Goal: Find specific page/section: Find specific page/section

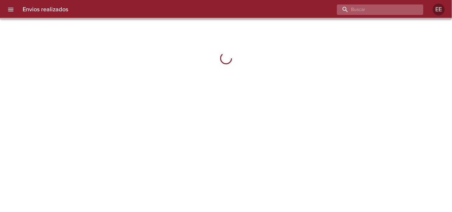
click at [391, 11] on input "buscar" at bounding box center [375, 9] width 76 height 10
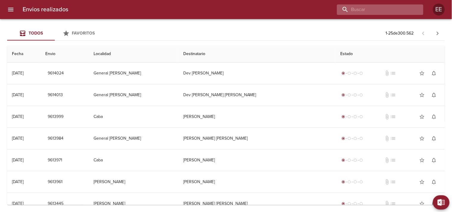
paste input "cintia [PERSON_NAME]"
type input "cintia [PERSON_NAME]"
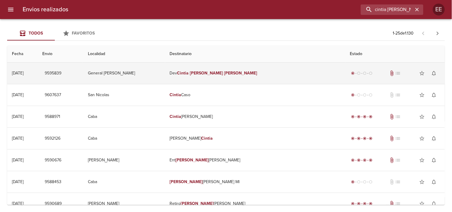
click at [257, 67] on td "Dev Cintia [PERSON_NAME]" at bounding box center [255, 73] width 180 height 21
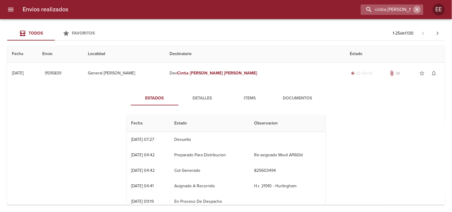
click at [415, 10] on icon "button" at bounding box center [417, 10] width 6 height 6
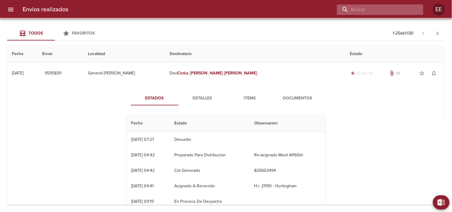
click at [394, 8] on input "buscar" at bounding box center [375, 9] width 76 height 10
paste input "[PERSON_NAME]"
type input "[PERSON_NAME]"
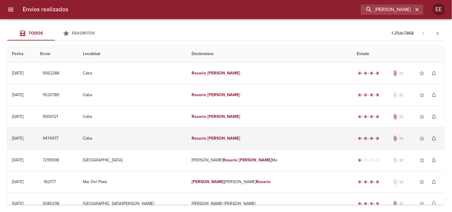
click at [238, 139] on em "[PERSON_NAME]" at bounding box center [223, 138] width 33 height 5
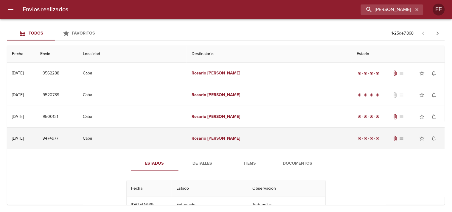
scroll to position [66, 0]
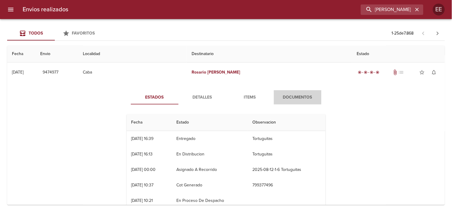
click at [296, 96] on span "Documentos" at bounding box center [297, 97] width 40 height 7
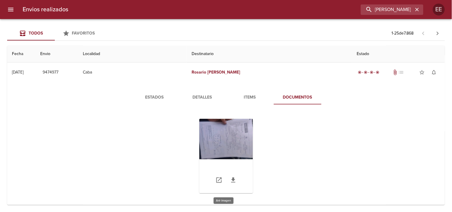
click at [226, 139] on div "Tabla de envíos del cliente" at bounding box center [226, 156] width 54 height 74
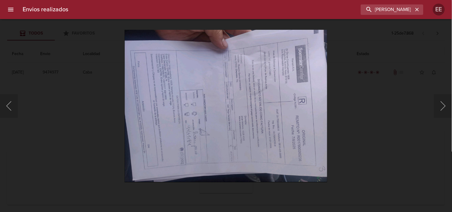
click at [353, 121] on div "Lightbox" at bounding box center [226, 106] width 452 height 212
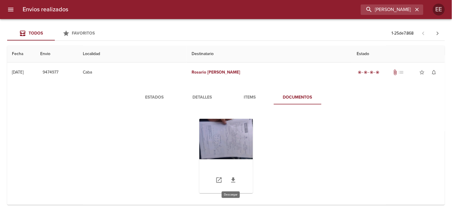
click at [231, 178] on icon "Tabla de envíos del cliente" at bounding box center [233, 179] width 4 height 5
click at [234, 135] on div "Tabla de envíos del cliente" at bounding box center [226, 156] width 54 height 74
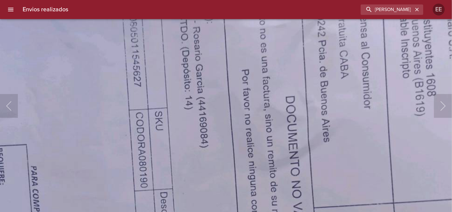
click at [233, 0] on html "Envios realizados [PERSON_NAME] EE Todos Favoritos 1 - 25 de 7.868 Fecha Envio …" at bounding box center [226, 0] width 452 height 0
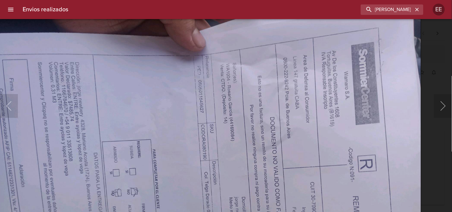
click at [438, 66] on div "Lightbox" at bounding box center [226, 106] width 452 height 212
